Goal: Task Accomplishment & Management: Use online tool/utility

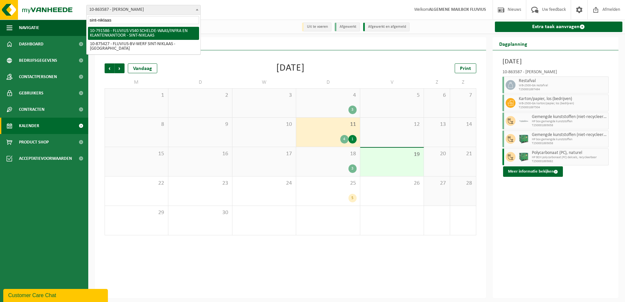
type input "sint-niklaas"
select select "30256"
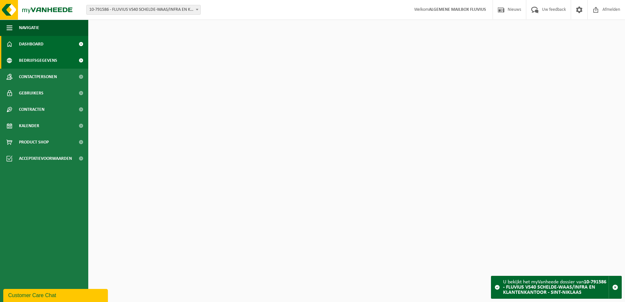
click at [36, 60] on span "Bedrijfsgegevens" at bounding box center [38, 60] width 38 height 16
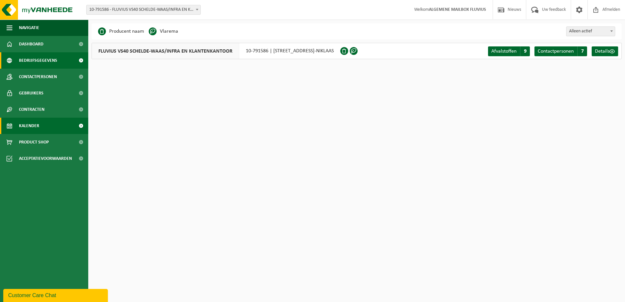
click at [15, 122] on link "Kalender" at bounding box center [44, 126] width 88 height 16
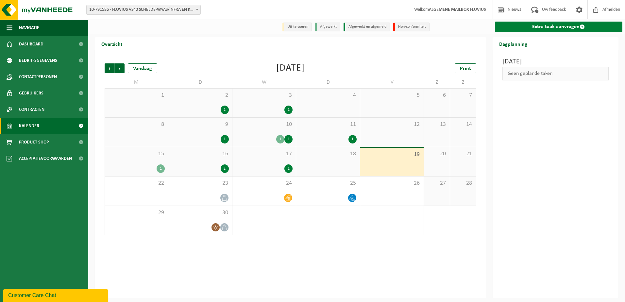
click at [538, 28] on link "Extra taak aanvragen" at bounding box center [559, 27] width 128 height 10
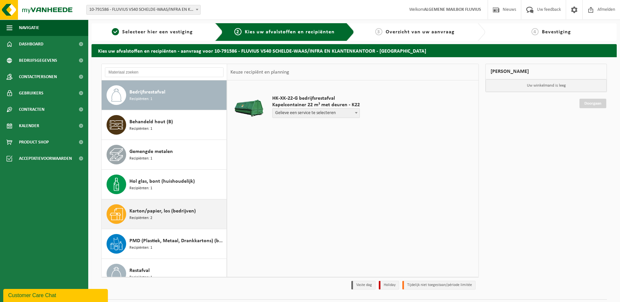
click at [136, 215] on span "Recipiënten: 2" at bounding box center [140, 218] width 23 height 6
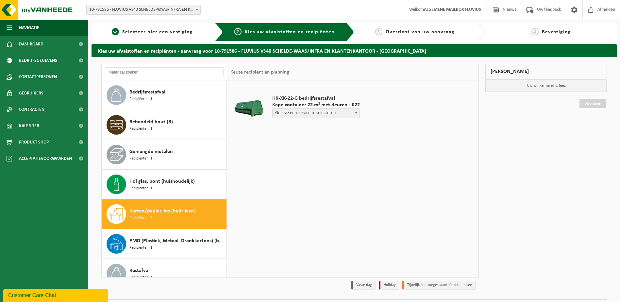
scroll to position [71, 0]
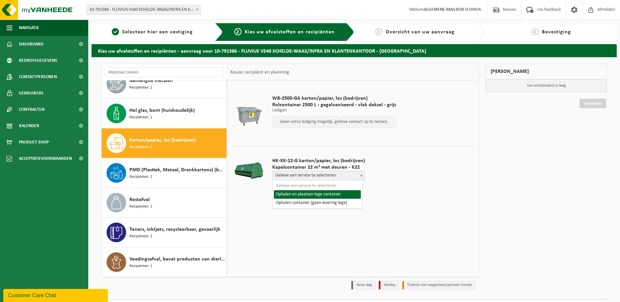
click at [358, 176] on span at bounding box center [361, 175] width 7 height 9
select select "P2PL-VEL-098975_HK-XK-22-GN-00_04-000026_46"
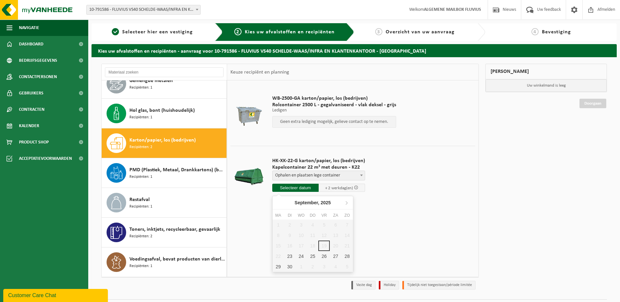
click at [295, 186] on input "text" at bounding box center [295, 188] width 46 height 8
click at [293, 257] on div "23" at bounding box center [289, 256] width 11 height 10
type input "Van 2025-09-23"
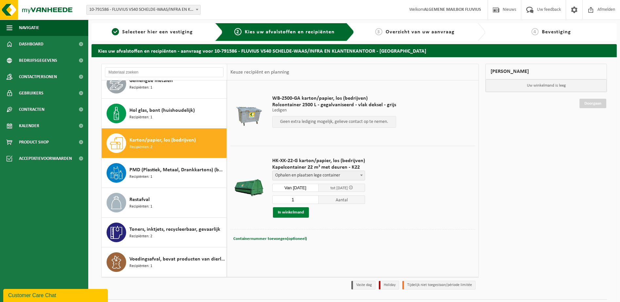
click at [289, 213] on button "In winkelmand" at bounding box center [291, 212] width 36 height 10
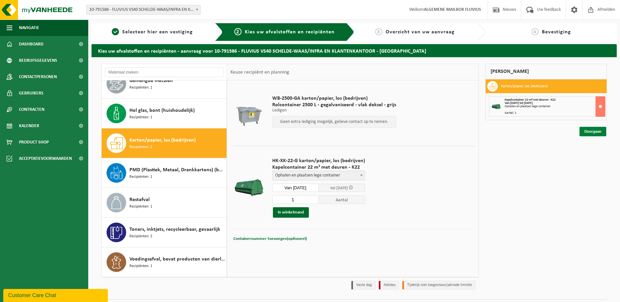
click at [588, 131] on link "Doorgaan" at bounding box center [593, 131] width 27 height 9
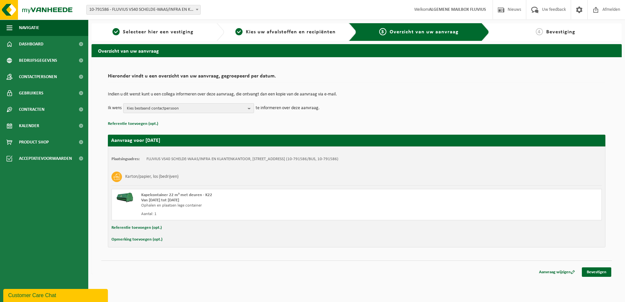
click at [250, 110] on b "button" at bounding box center [251, 108] width 6 height 9
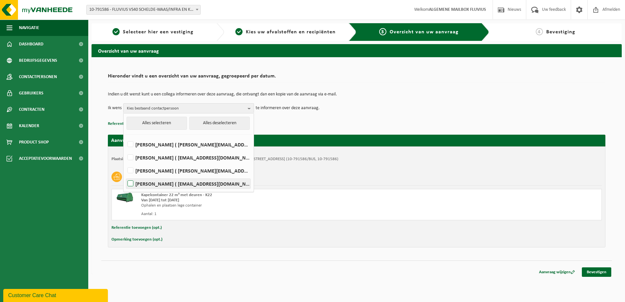
click at [131, 185] on label "[PERSON_NAME] ( [EMAIL_ADDRESS][DOMAIN_NAME] )" at bounding box center [188, 184] width 124 height 10
click at [125, 176] on input "[PERSON_NAME] ( [EMAIL_ADDRESS][DOMAIN_NAME] )" at bounding box center [125, 175] width 0 height 0
checkbox input "true"
click at [400, 124] on p "Referentie toevoegen (opt.)" at bounding box center [357, 124] width 498 height 9
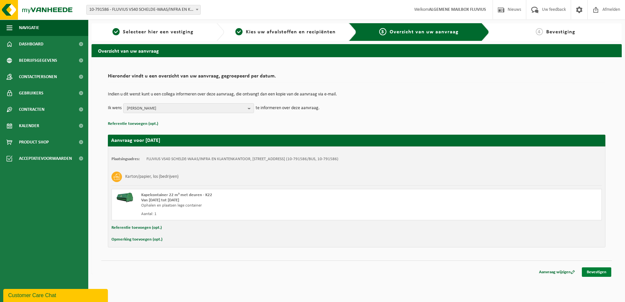
click at [597, 268] on link "Bevestigen" at bounding box center [596, 271] width 29 height 9
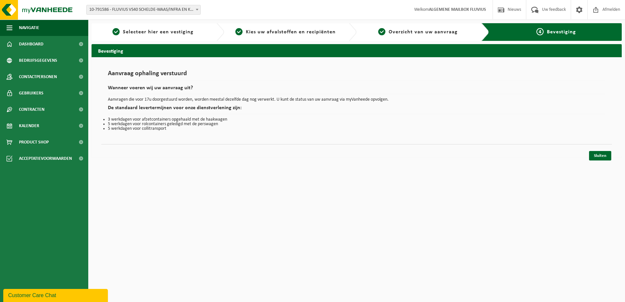
click at [601, 151] on div "Sluiten" at bounding box center [356, 147] width 511 height 7
click at [600, 157] on link "Sluiten" at bounding box center [600, 155] width 22 height 9
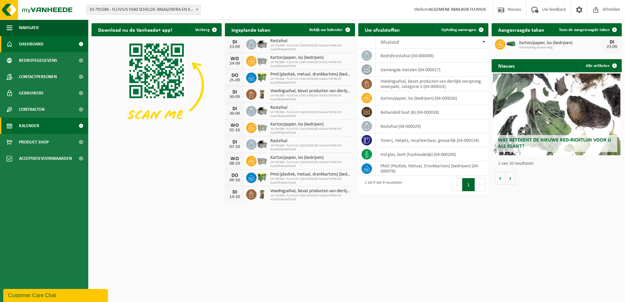
click at [23, 121] on span "Kalender" at bounding box center [29, 126] width 20 height 16
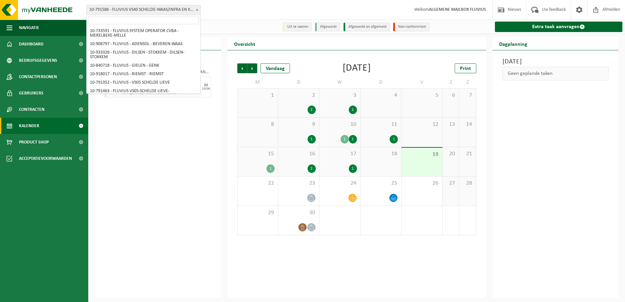
click at [159, 13] on span "10-791586 - FLUVIUS VS40 SCHELDE-WAAS/INFRA EN KLANTENKANTOOR - SINT-NIKLAAS" at bounding box center [144, 9] width 114 height 9
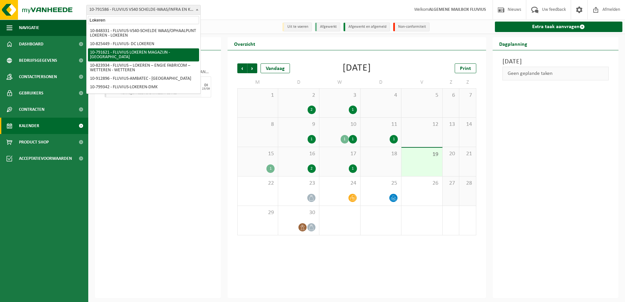
type input "Lokeren"
select select "30279"
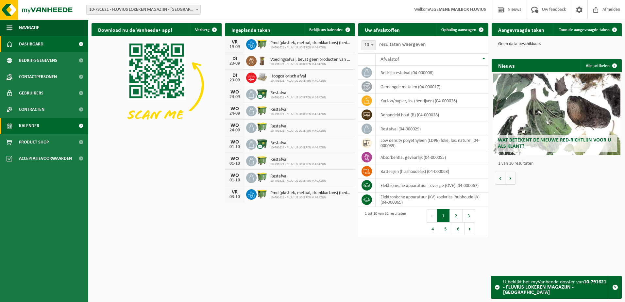
click at [27, 125] on span "Kalender" at bounding box center [29, 126] width 20 height 16
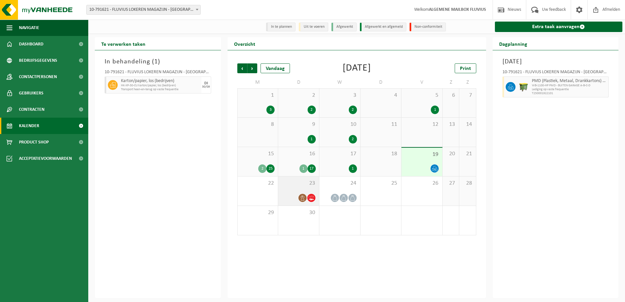
click at [302, 191] on div "23" at bounding box center [298, 191] width 41 height 29
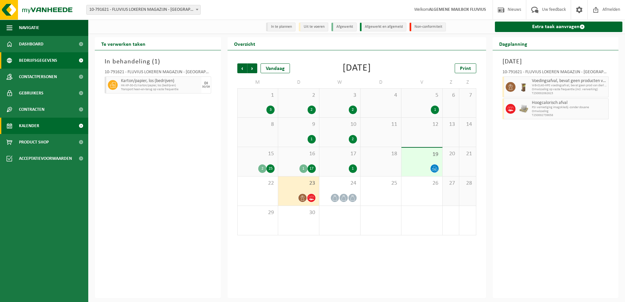
click at [34, 59] on span "Bedrijfsgegevens" at bounding box center [38, 60] width 38 height 16
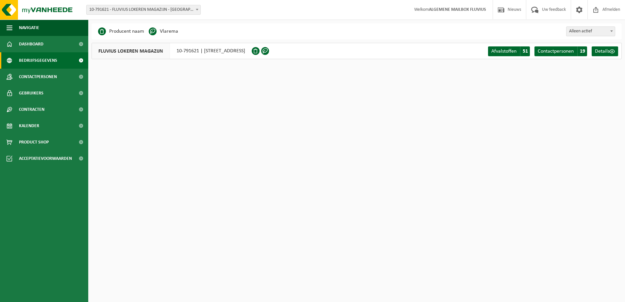
click at [196, 13] on span at bounding box center [197, 9] width 7 height 9
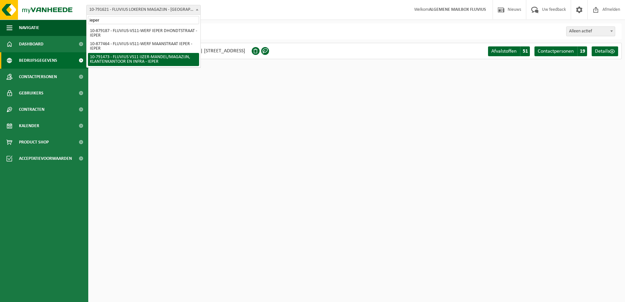
type input "ieper"
select select "30223"
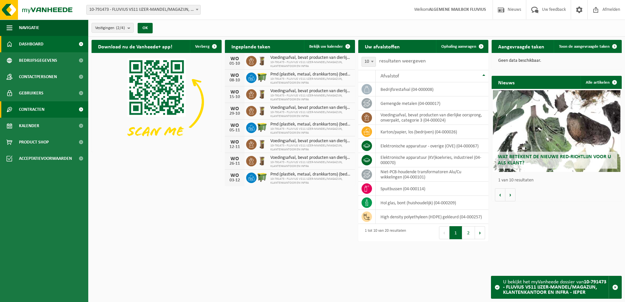
click at [28, 108] on span "Contracten" at bounding box center [32, 109] width 26 height 16
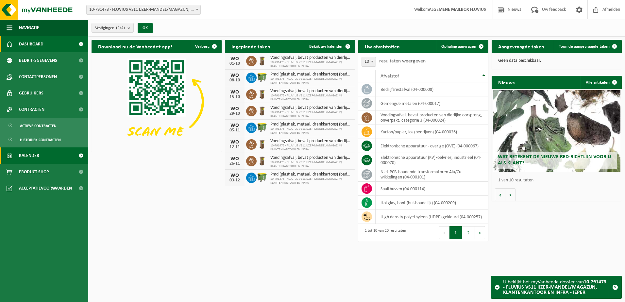
click at [30, 156] on span "Kalender" at bounding box center [29, 155] width 20 height 16
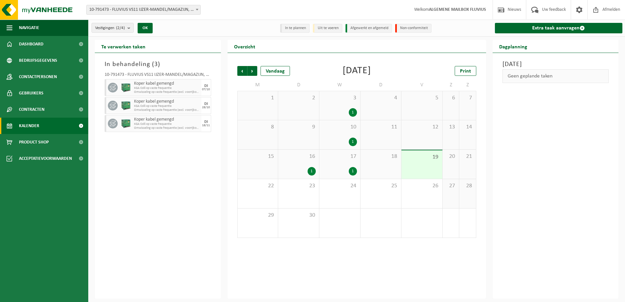
click at [335, 167] on div "1" at bounding box center [340, 171] width 34 height 9
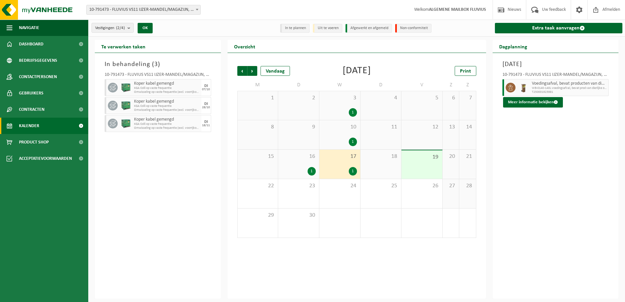
click at [343, 127] on span "10" at bounding box center [340, 127] width 34 height 7
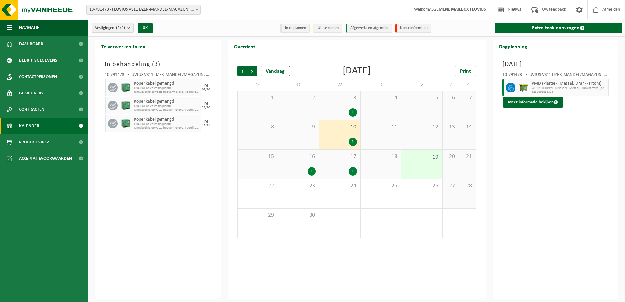
click at [349, 103] on div "3 1" at bounding box center [339, 105] width 41 height 29
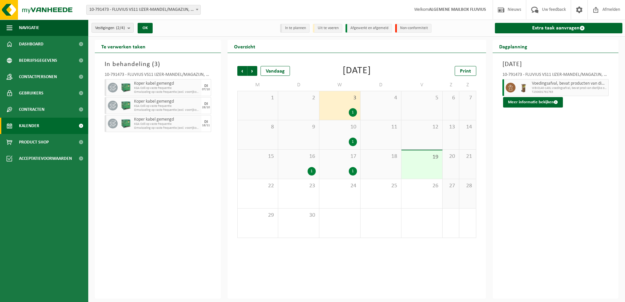
click at [302, 159] on span "16" at bounding box center [298, 156] width 34 height 7
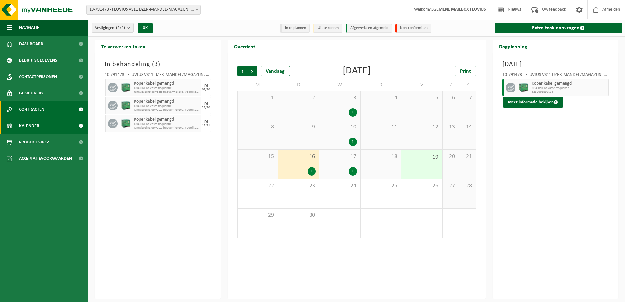
click at [26, 111] on span "Contracten" at bounding box center [32, 109] width 26 height 16
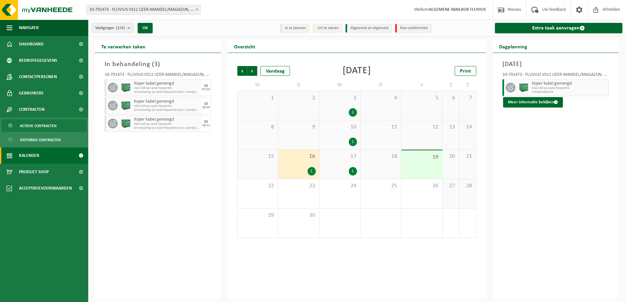
click at [26, 127] on span "Actieve contracten" at bounding box center [38, 126] width 37 height 12
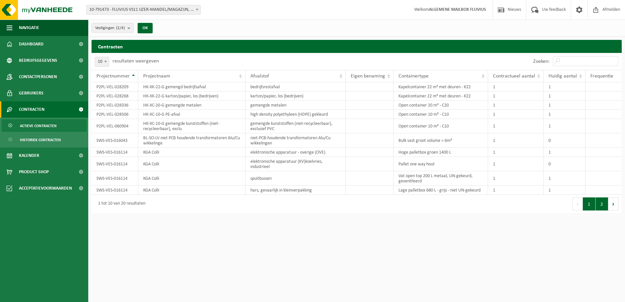
click at [605, 207] on button "2" at bounding box center [602, 203] width 13 height 13
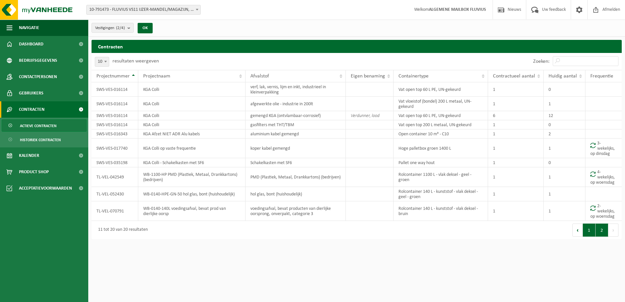
click at [590, 231] on button "1" at bounding box center [589, 230] width 13 height 13
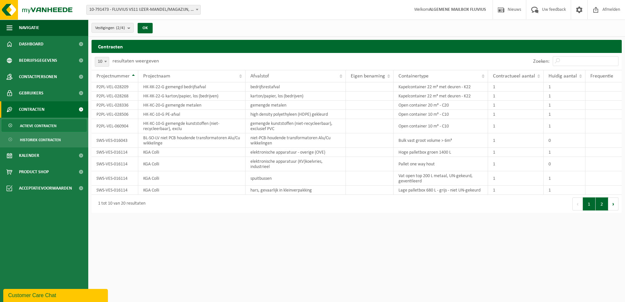
click at [603, 208] on button "2" at bounding box center [602, 203] width 13 height 13
